Goal: Check status

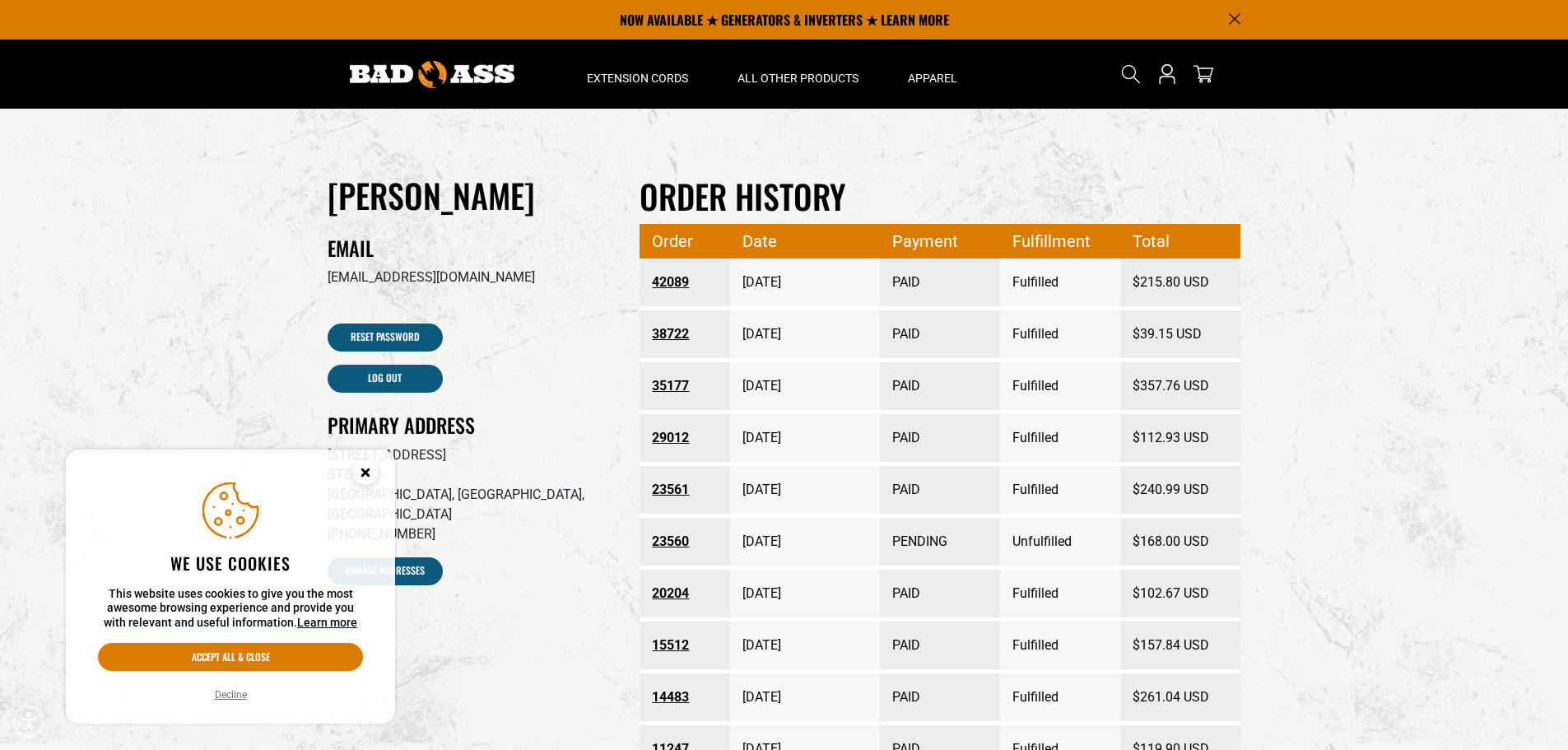
click at [670, 277] on link "42089" at bounding box center [684, 281] width 66 height 29
